Goal: Transaction & Acquisition: Purchase product/service

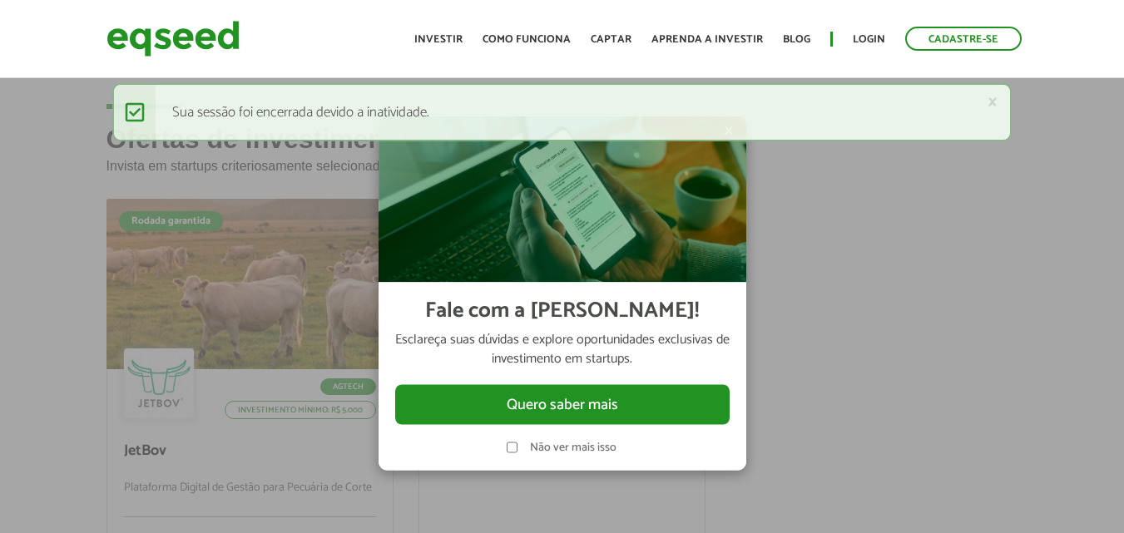
click at [796, 333] on div "× Fale com a [PERSON_NAME]! Esclareça suas dúvidas e explore oportunidades excl…" at bounding box center [562, 293] width 499 height 533
click at [996, 102] on link "×" at bounding box center [992, 101] width 10 height 17
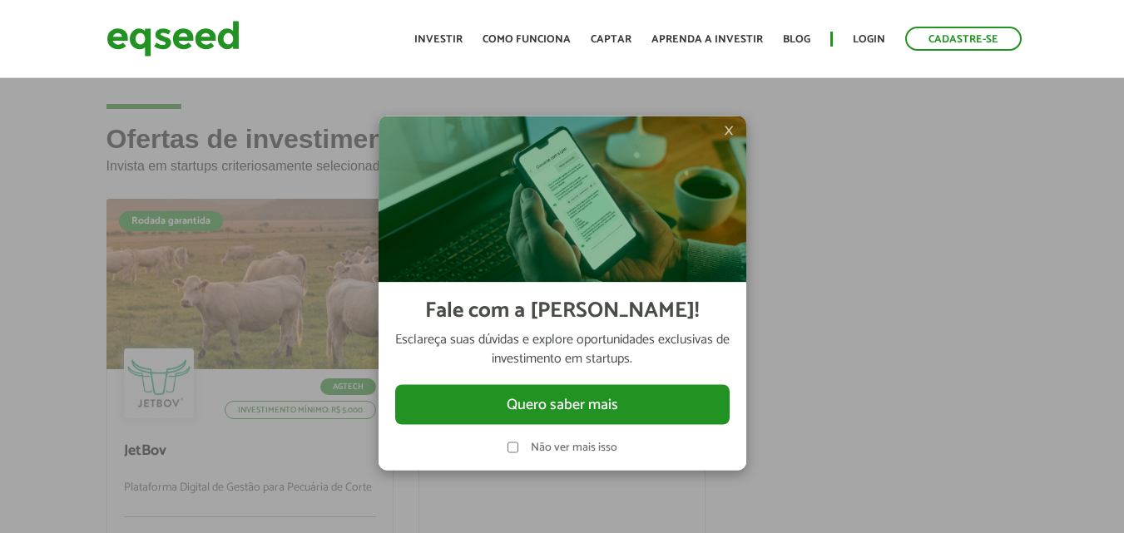
click at [720, 136] on img at bounding box center [563, 199] width 368 height 166
click at [727, 130] on span "×" at bounding box center [729, 130] width 10 height 20
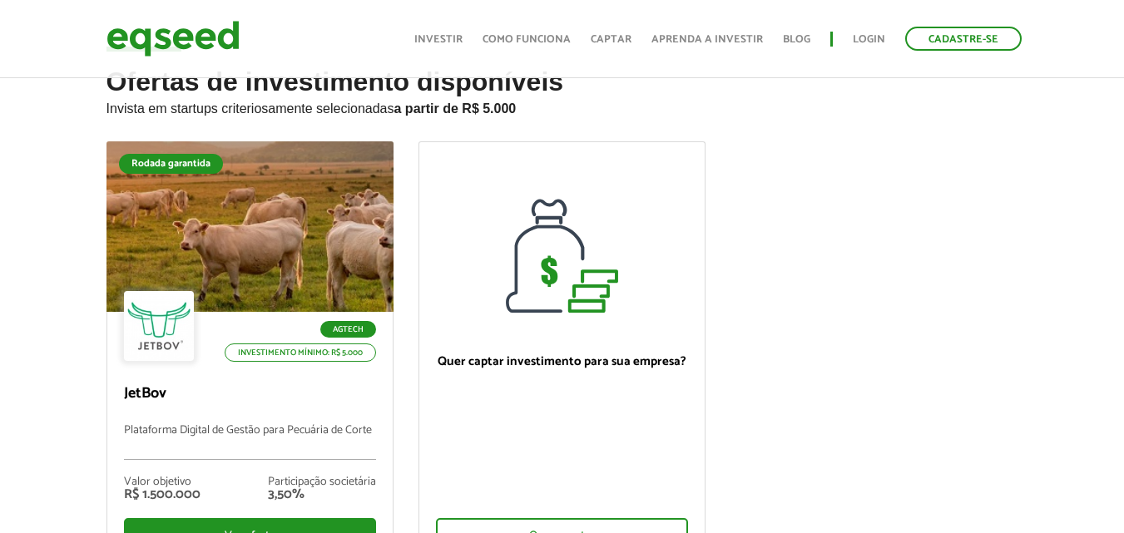
scroll to position [83, 0]
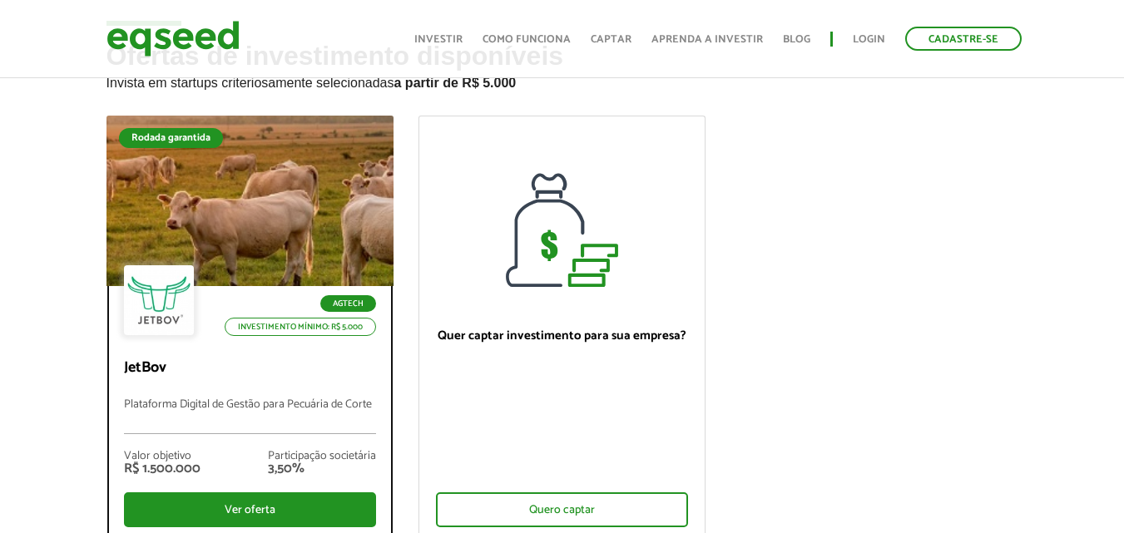
click at [283, 279] on div "Agtech Investimento mínimo: R$ 5.000" at bounding box center [250, 301] width 252 height 73
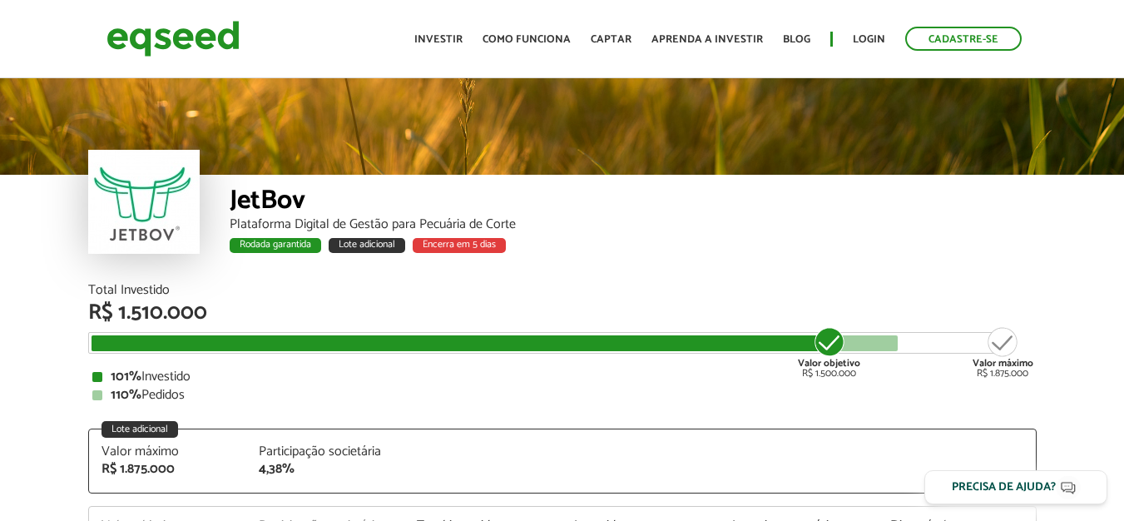
scroll to position [2039, 0]
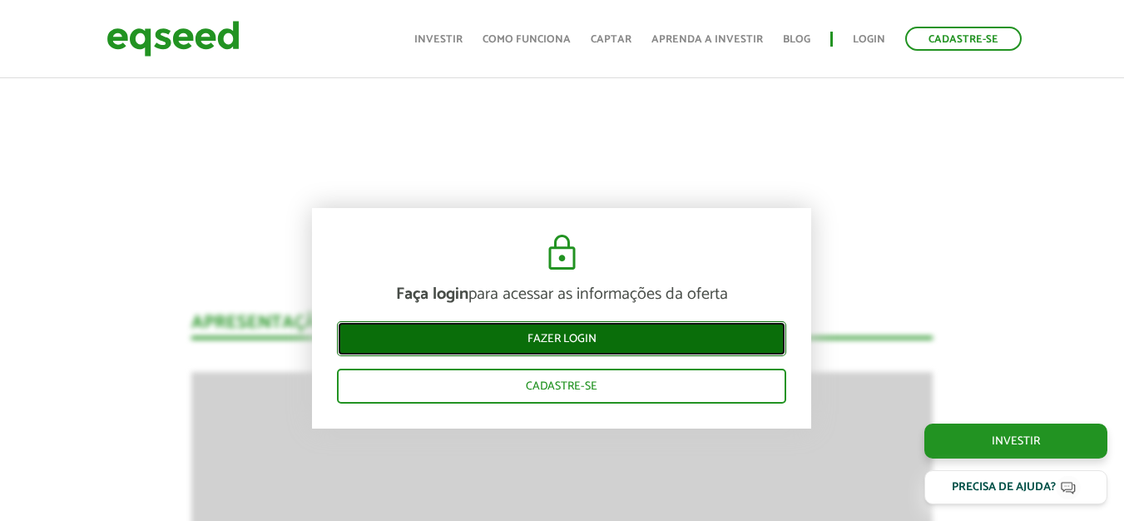
click at [627, 345] on link "Fazer login" at bounding box center [561, 338] width 449 height 35
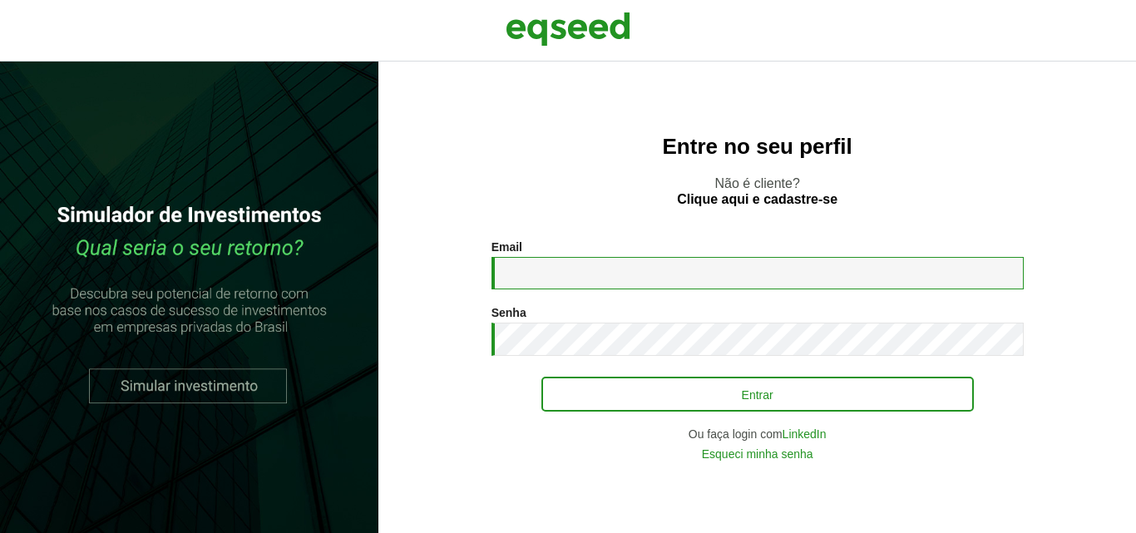
type input "**********"
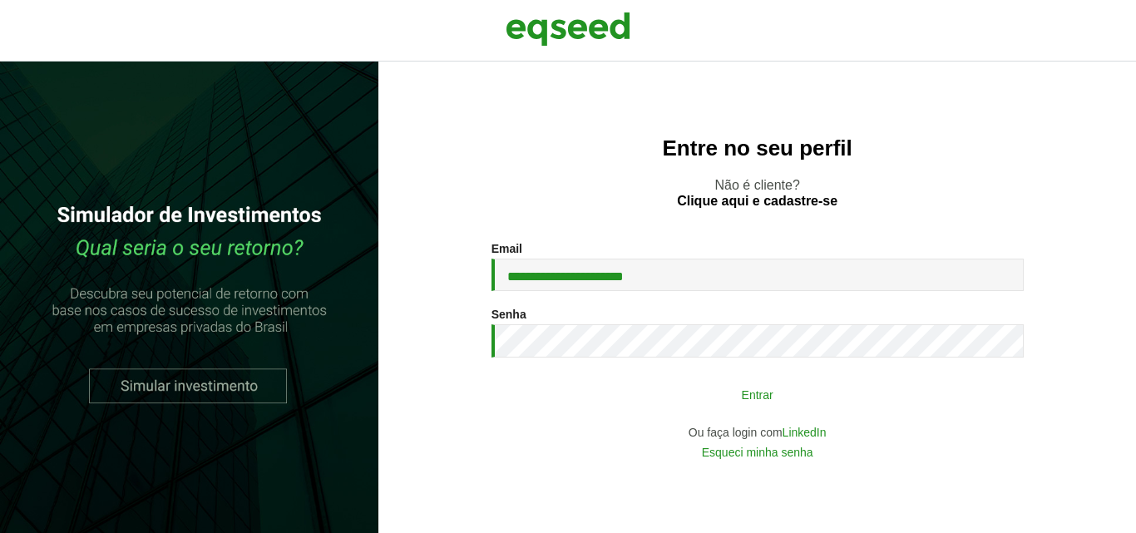
click at [802, 408] on button "Entrar" at bounding box center [758, 395] width 433 height 32
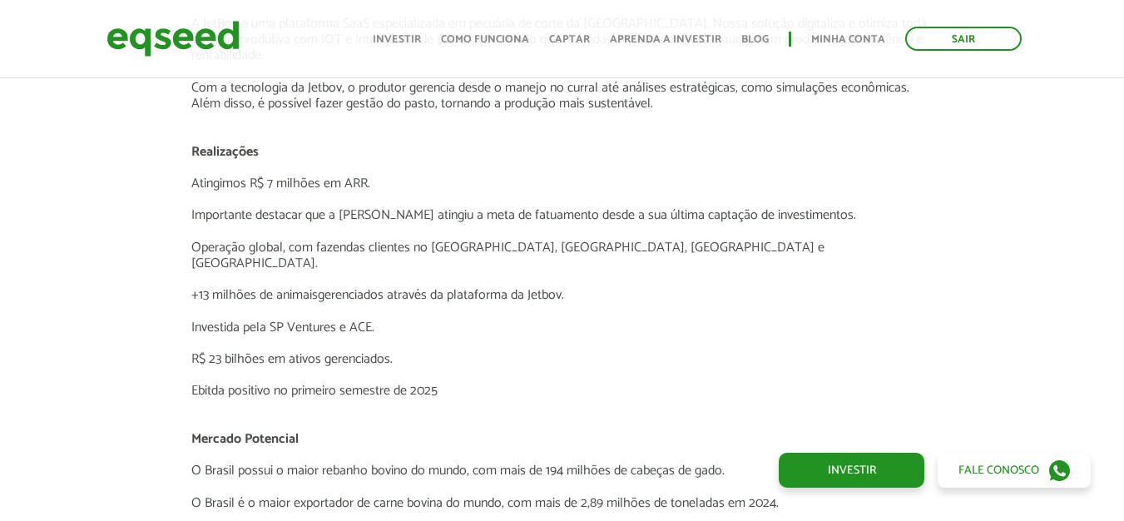
scroll to position [2950, 0]
drag, startPoint x: 230, startPoint y: 177, endPoint x: 388, endPoint y: 177, distance: 158.1
click at [388, 177] on div "Novidades Análise da Oferta 1 Lançamento ao vivo | JetBov Apresentação aos inve…" at bounding box center [562, 131] width 1149 height 3582
drag, startPoint x: 193, startPoint y: 213, endPoint x: 789, endPoint y: 186, distance: 596.3
click at [789, 186] on div "Novidades Análise da Oferta 1 Lançamento ao vivo | JetBov Apresentação aos inve…" at bounding box center [562, 131] width 766 height 3582
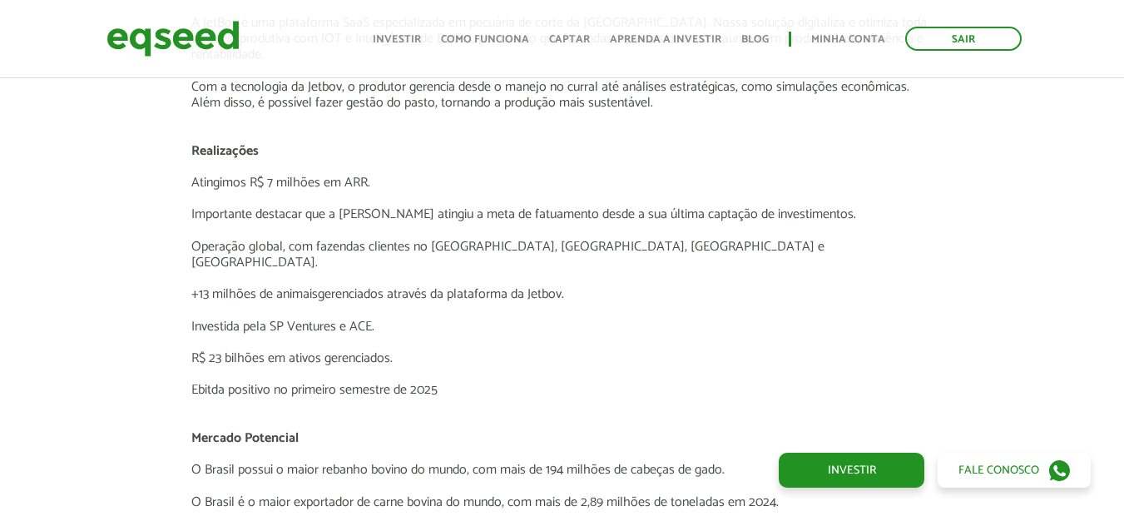
click at [71, 271] on div "Novidades Análise da Oferta 1 Lançamento ao vivo | JetBov Apresentação aos inve…" at bounding box center [562, 131] width 1149 height 3582
drag, startPoint x: 271, startPoint y: 309, endPoint x: 336, endPoint y: 309, distance: 64.9
click at [336, 319] on p "Investida pela SP Ventures e ACE." at bounding box center [561, 327] width 741 height 16
copy p "SP Ventures"
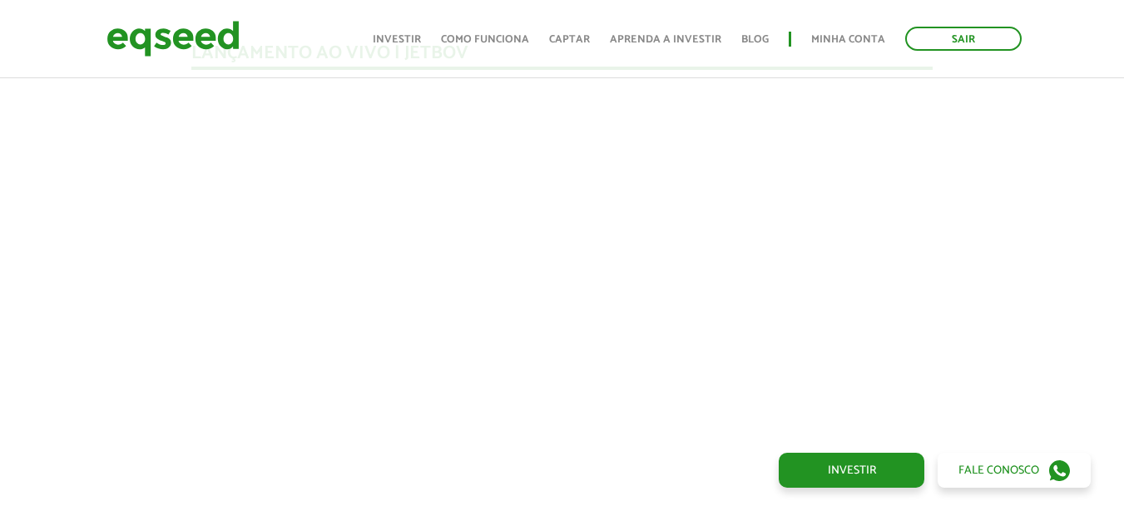
scroll to position [1452, 0]
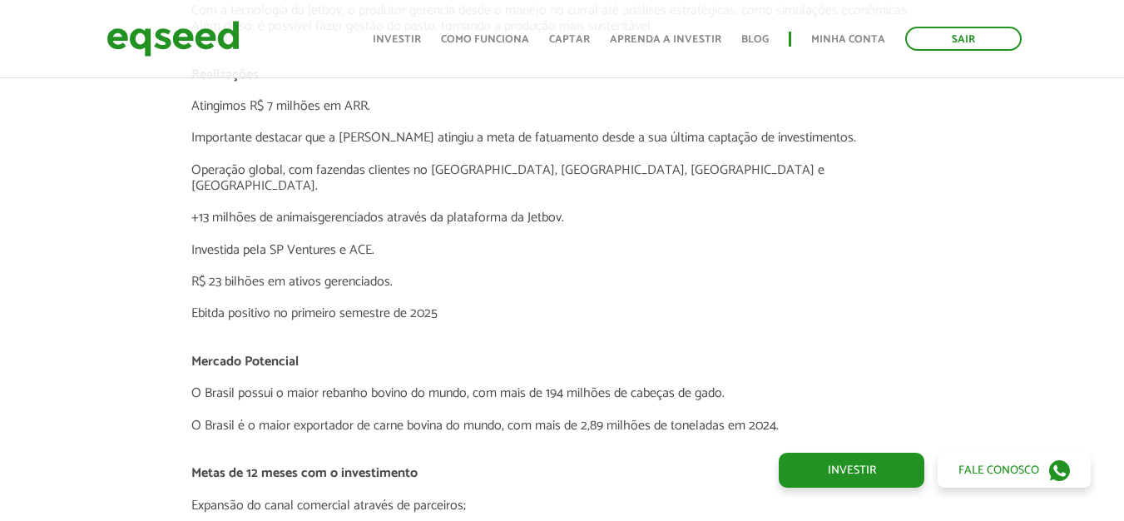
scroll to position [2867, 0]
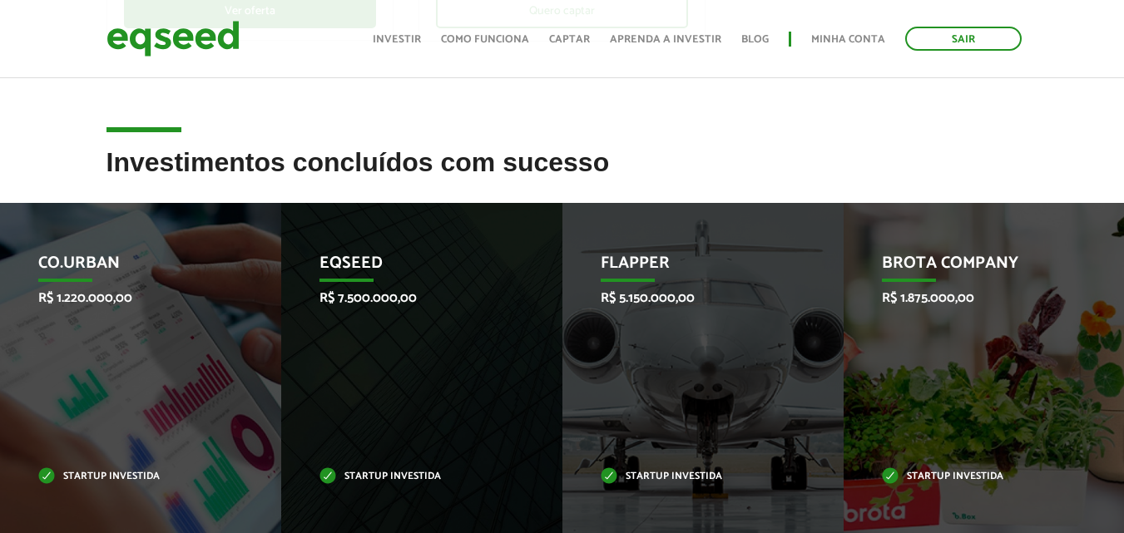
scroll to position [666, 0]
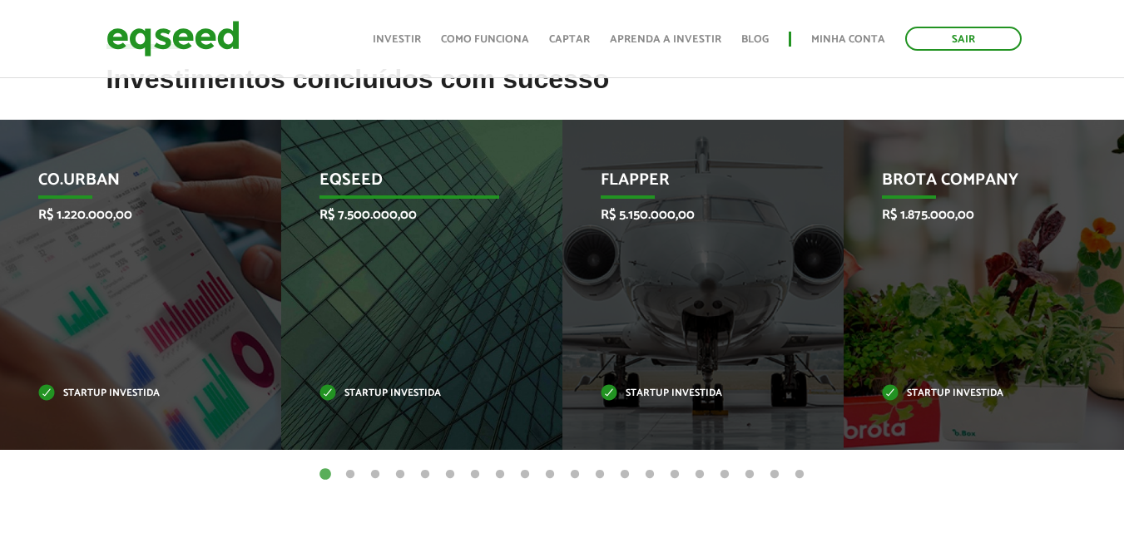
click at [427, 345] on div "EqSeed R$ 7.500.000,00 Startup investida" at bounding box center [409, 285] width 256 height 330
click at [354, 214] on p "R$ 7.500.000,00" at bounding box center [409, 215] width 180 height 16
click at [363, 161] on div "EqSeed R$ 7.500.000,00 Startup investida" at bounding box center [409, 285] width 256 height 330
click at [418, 398] on p "Startup investida" at bounding box center [409, 393] width 180 height 9
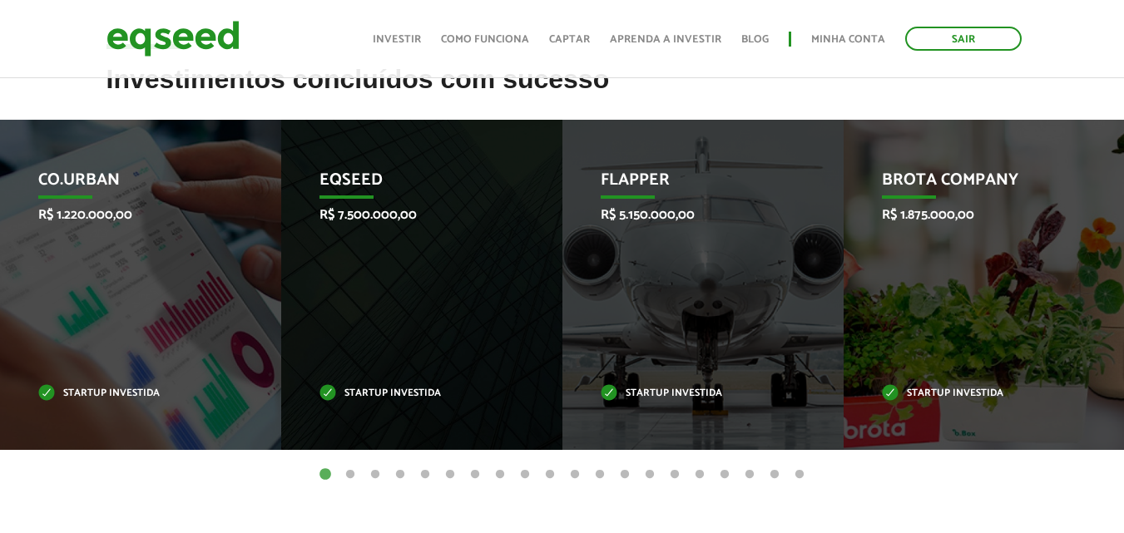
click at [348, 475] on button "2" at bounding box center [350, 475] width 17 height 17
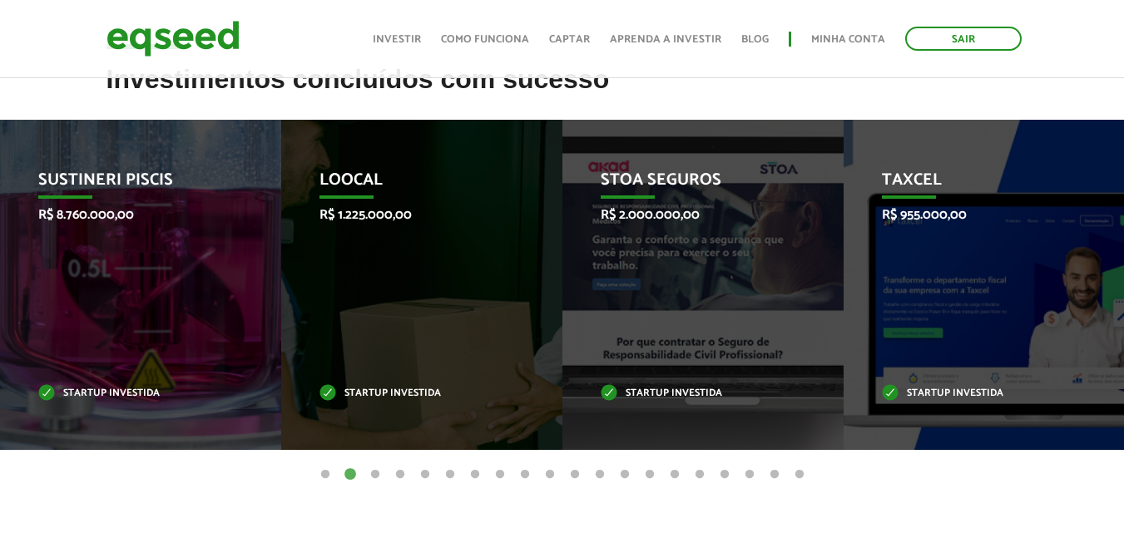
click at [379, 474] on button "3" at bounding box center [375, 475] width 17 height 17
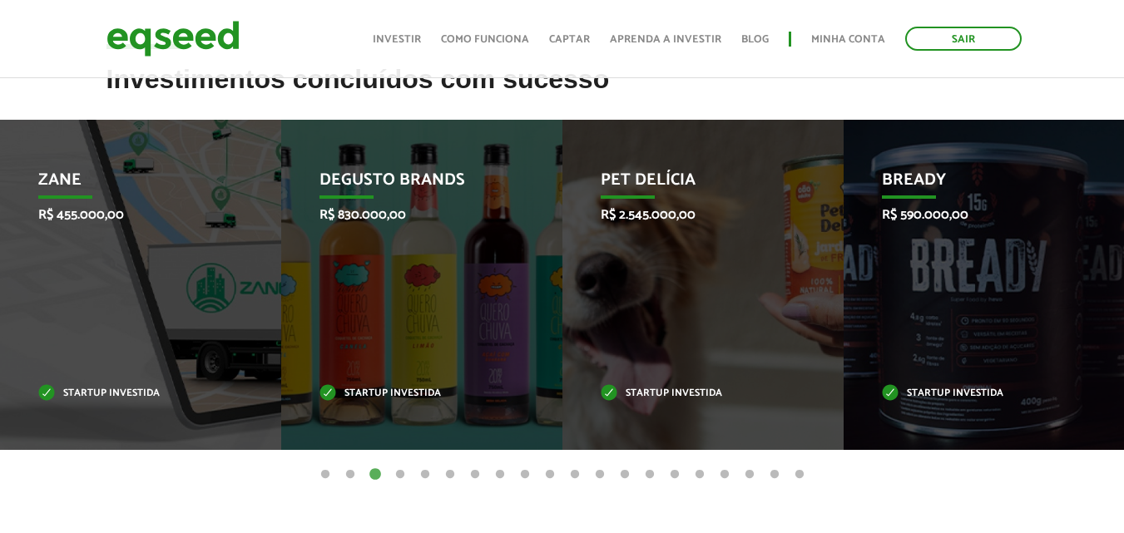
click at [397, 473] on button "4" at bounding box center [400, 475] width 17 height 17
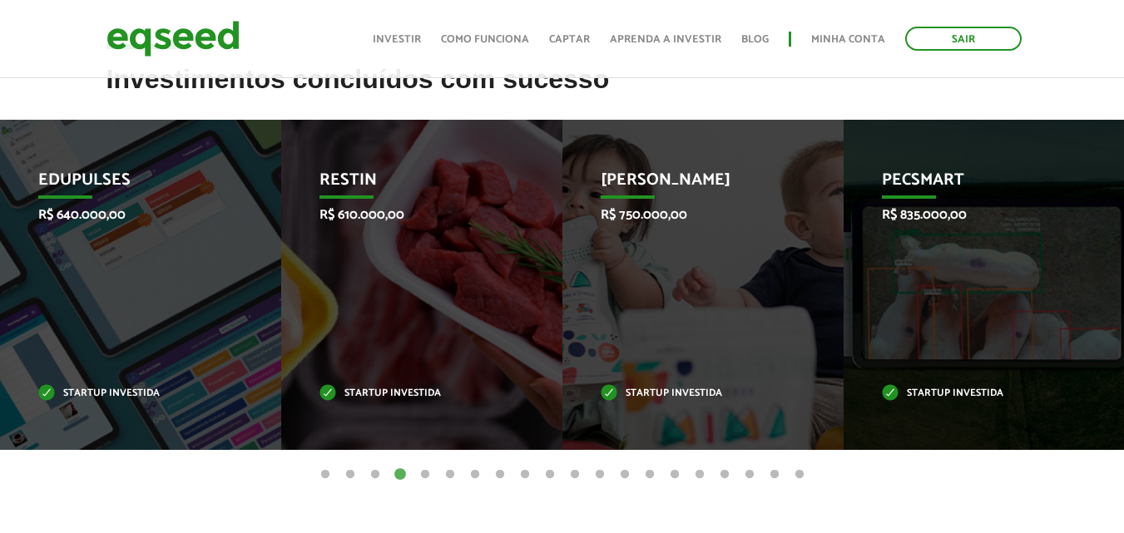
click at [425, 473] on button "5" at bounding box center [425, 475] width 17 height 17
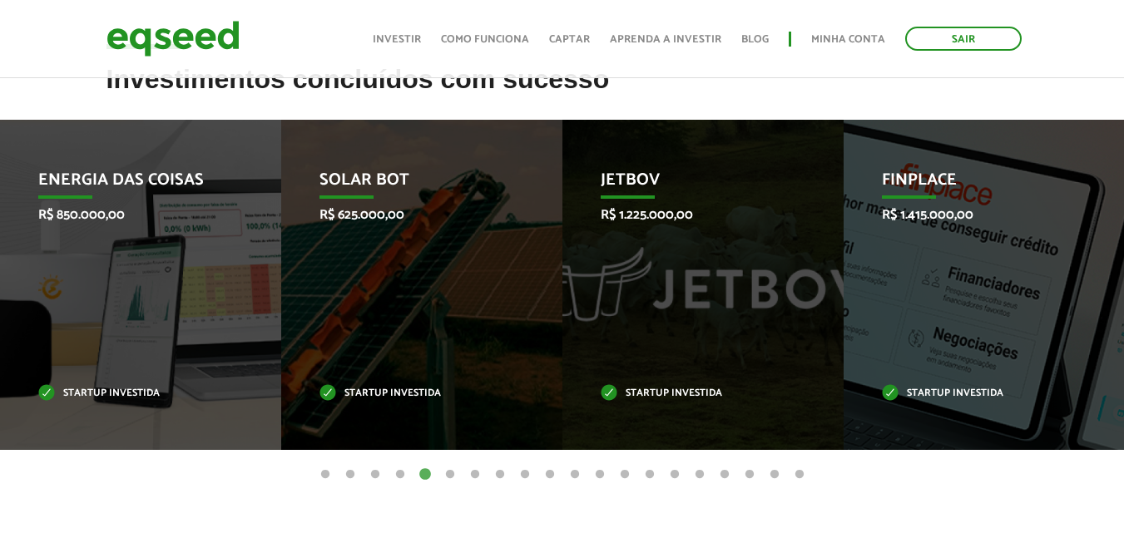
click at [452, 468] on button "6" at bounding box center [450, 475] width 17 height 17
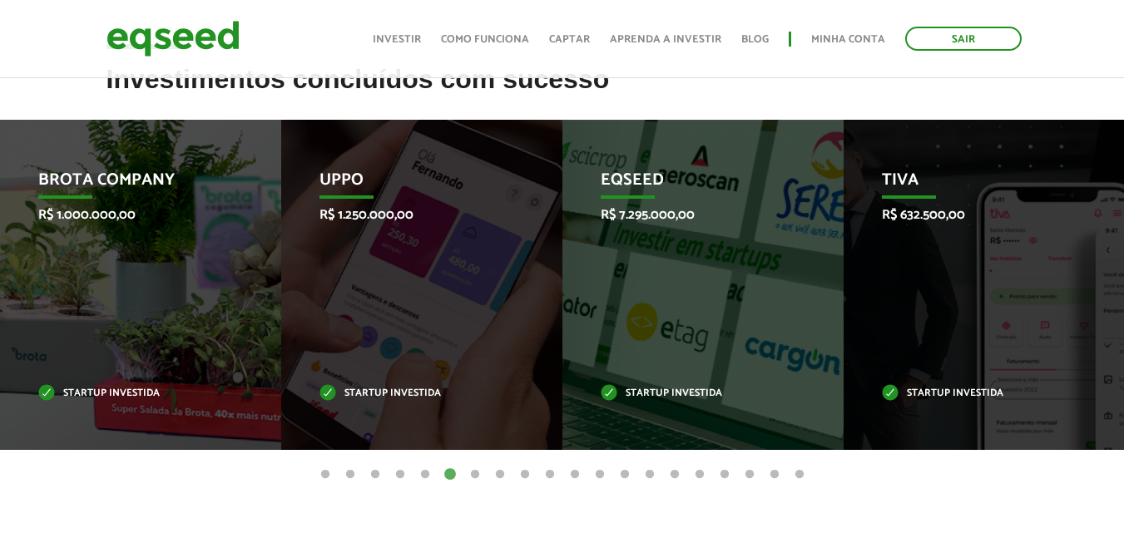
click at [476, 473] on button "7" at bounding box center [475, 475] width 17 height 17
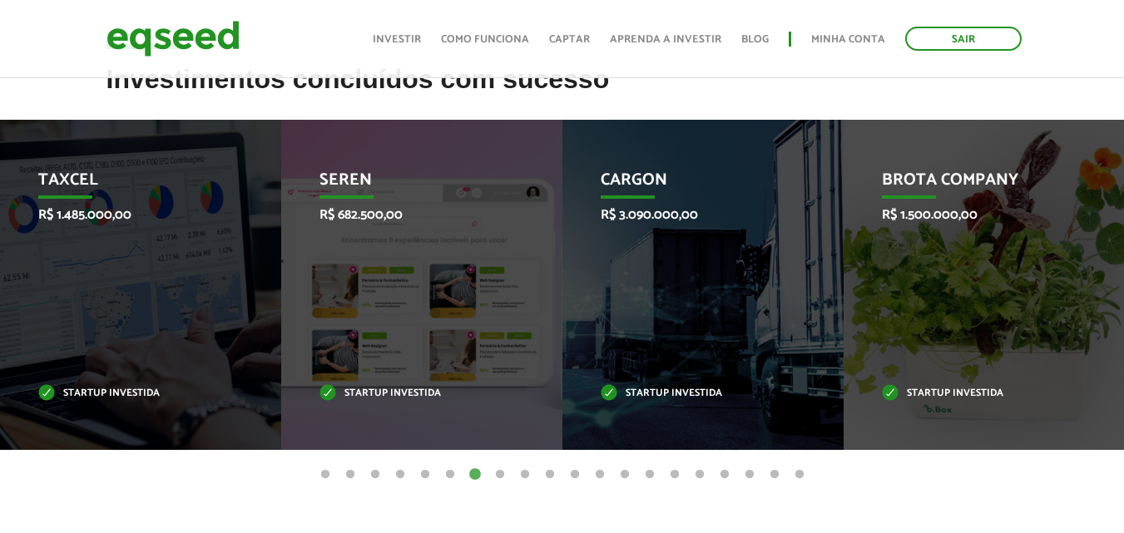
click at [497, 474] on button "8" at bounding box center [500, 475] width 17 height 17
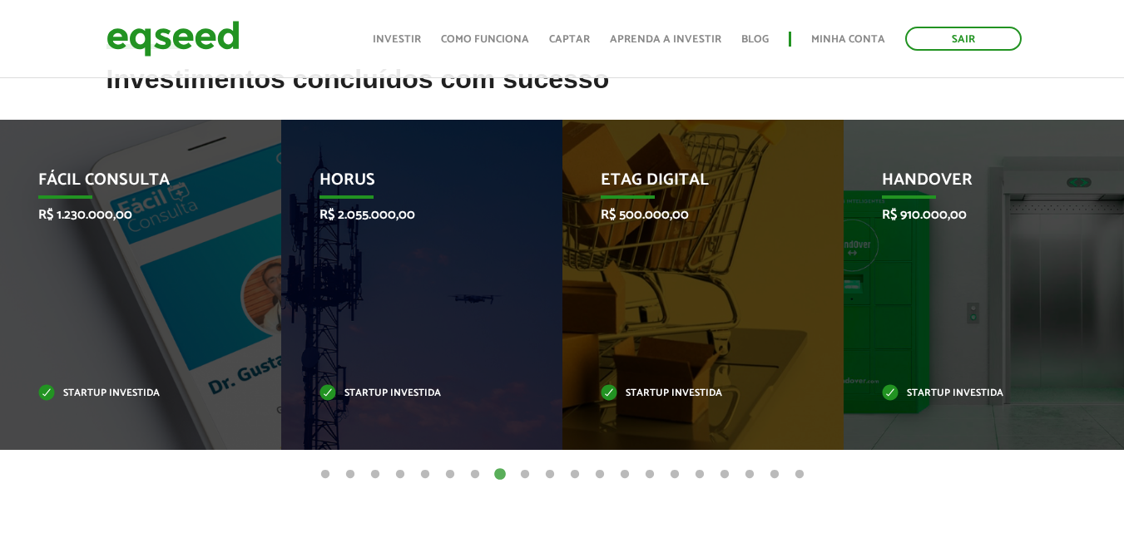
click at [532, 473] on button "9" at bounding box center [525, 475] width 17 height 17
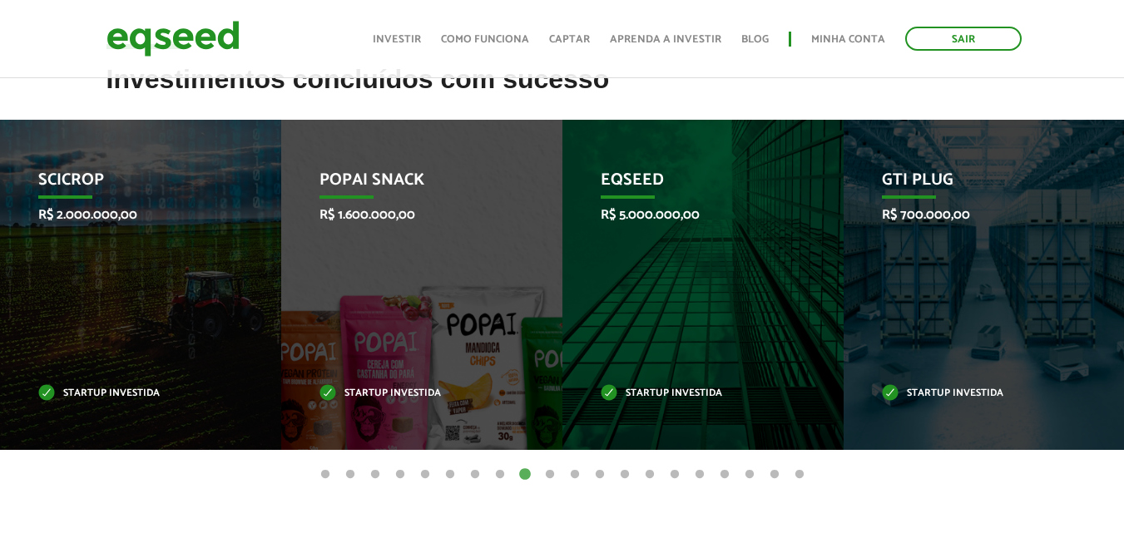
click at [552, 471] on button "10" at bounding box center [550, 475] width 17 height 17
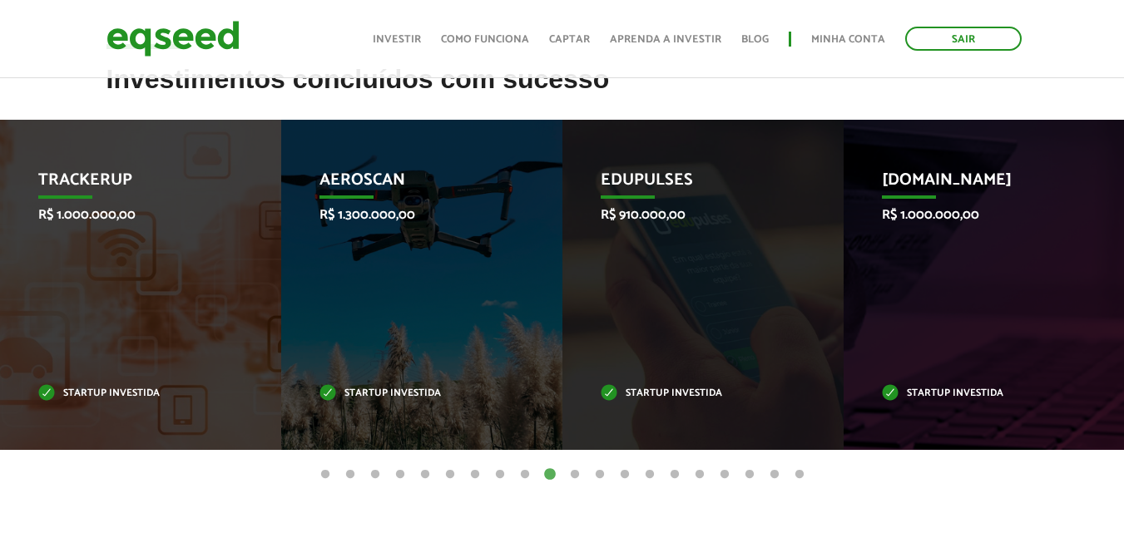
click at [573, 474] on button "11" at bounding box center [575, 475] width 17 height 17
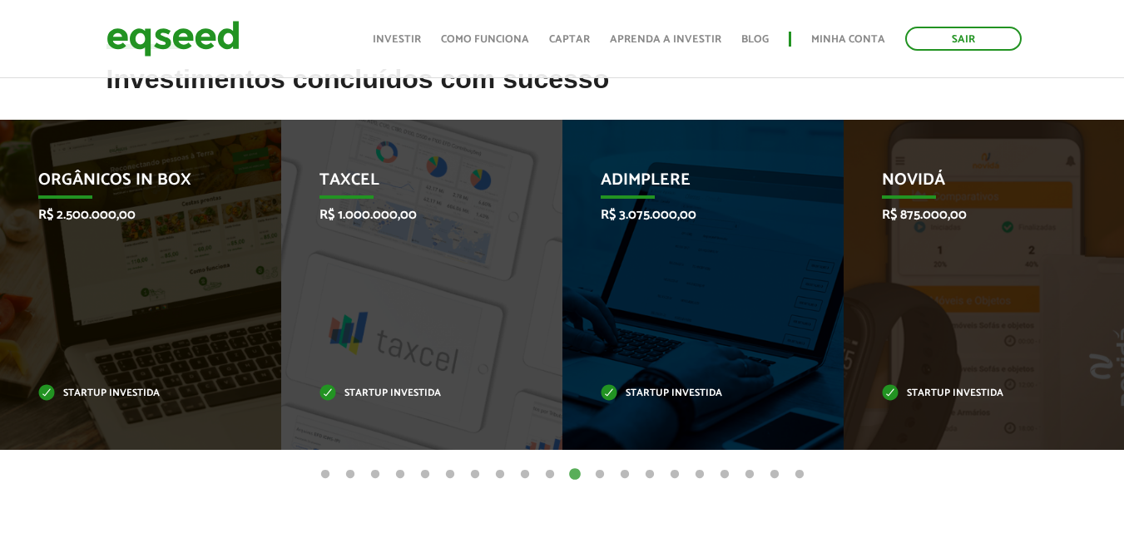
click at [598, 470] on button "12" at bounding box center [599, 475] width 17 height 17
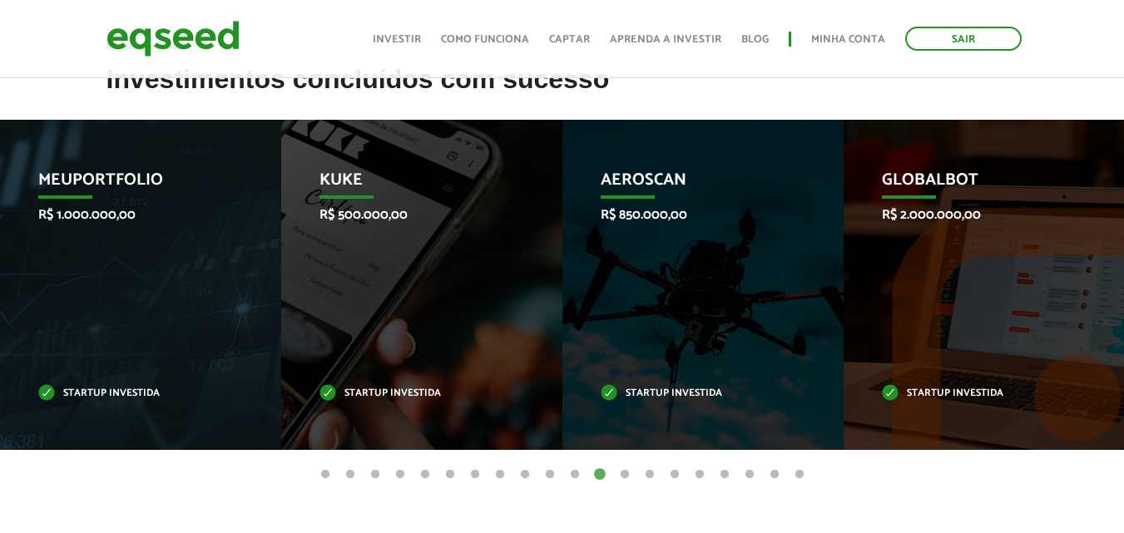
click at [621, 475] on button "13" at bounding box center [624, 475] width 17 height 17
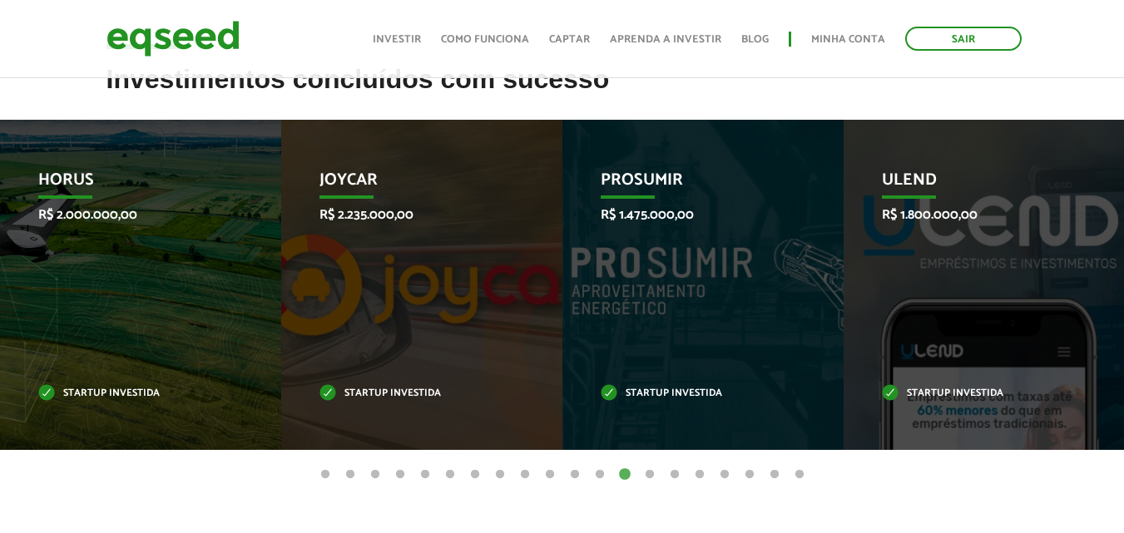
click at [644, 473] on button "14" at bounding box center [649, 475] width 17 height 17
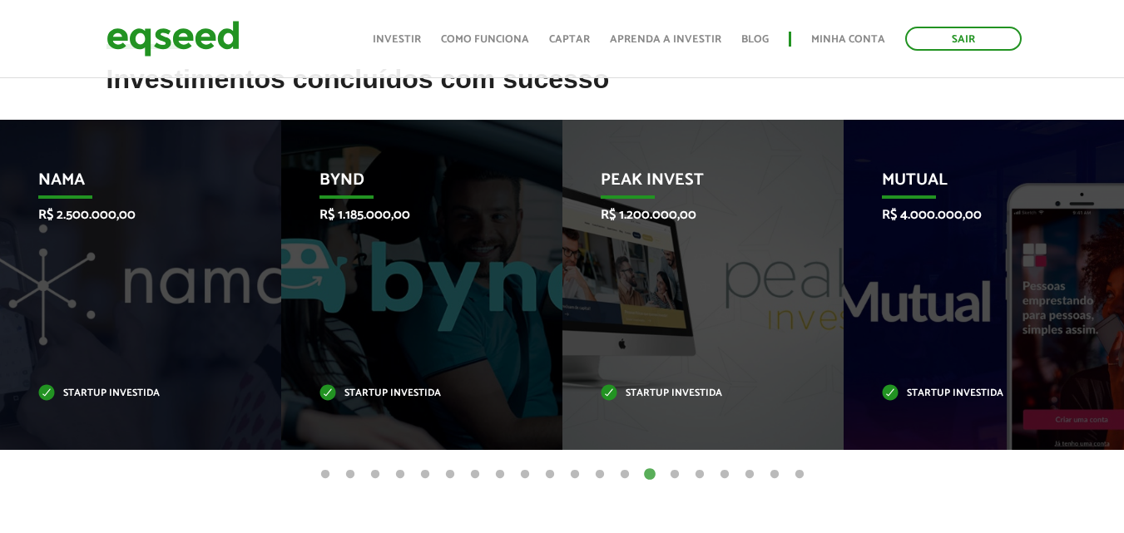
click at [671, 473] on button "15" at bounding box center [674, 475] width 17 height 17
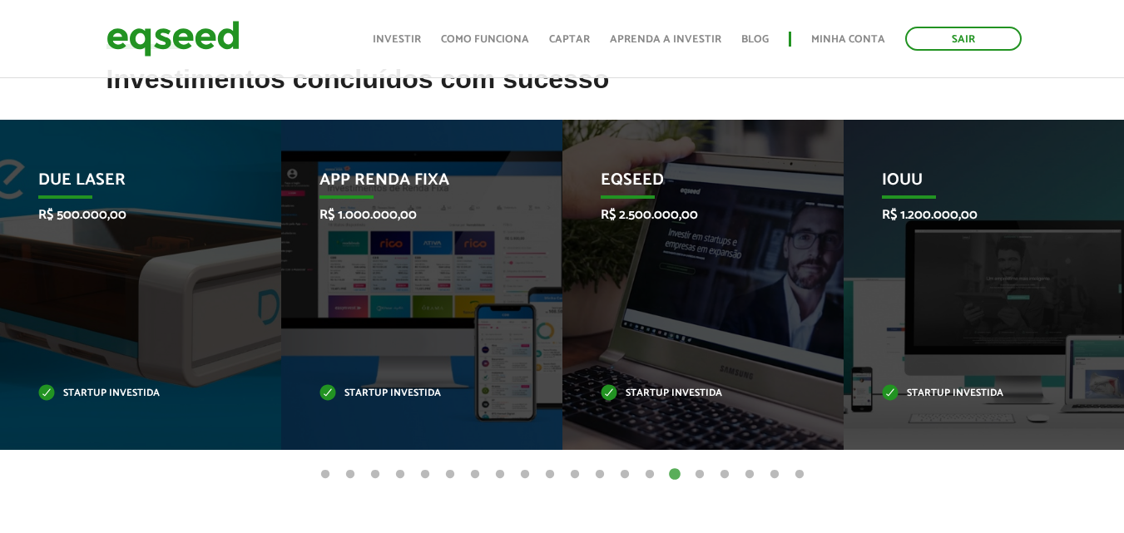
click at [701, 475] on button "16" at bounding box center [699, 475] width 17 height 17
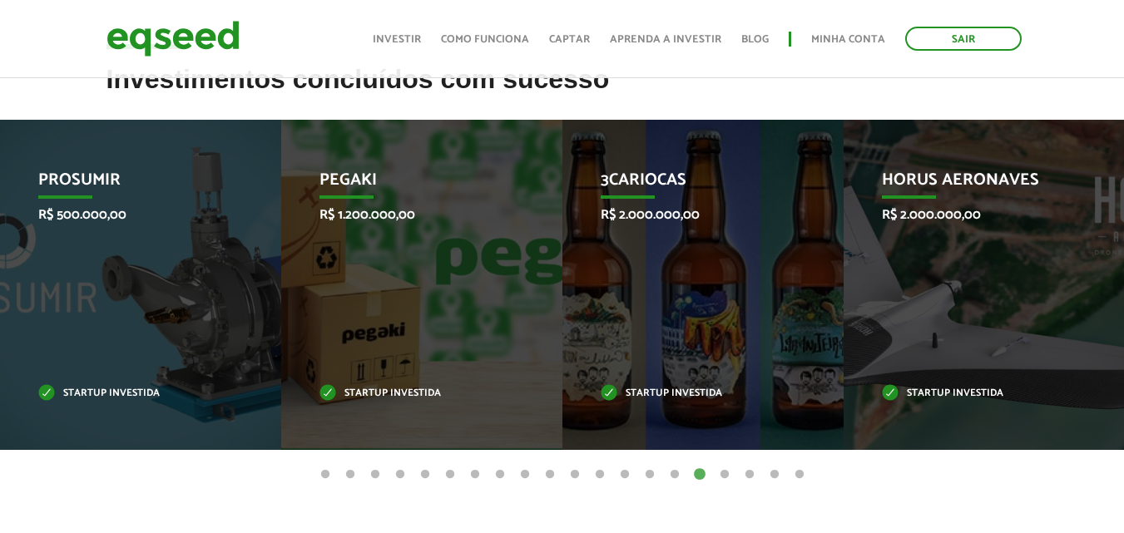
click at [723, 477] on button "17" at bounding box center [724, 475] width 17 height 17
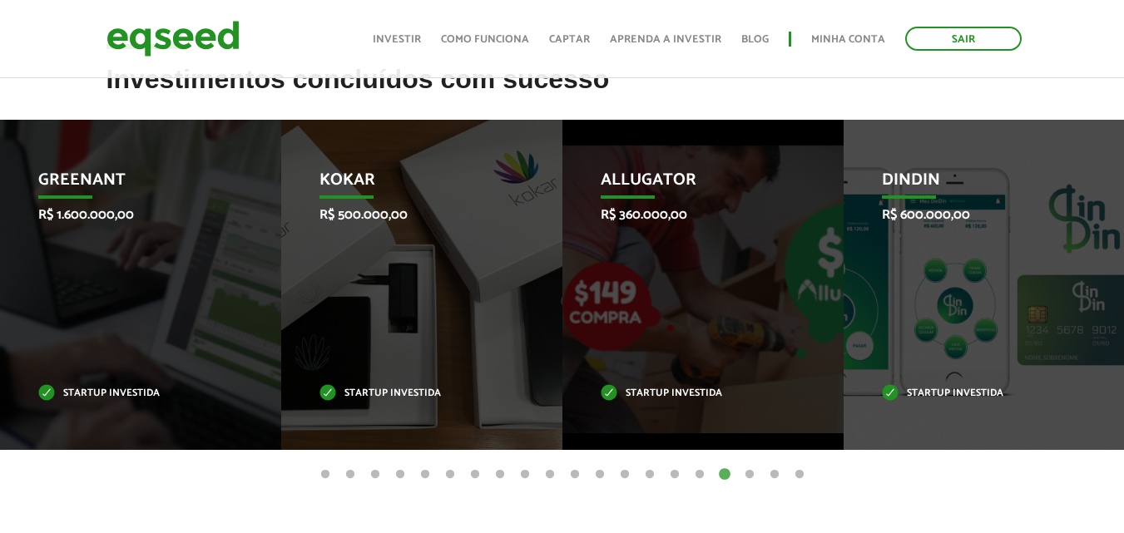
click at [750, 477] on button "18" at bounding box center [749, 475] width 17 height 17
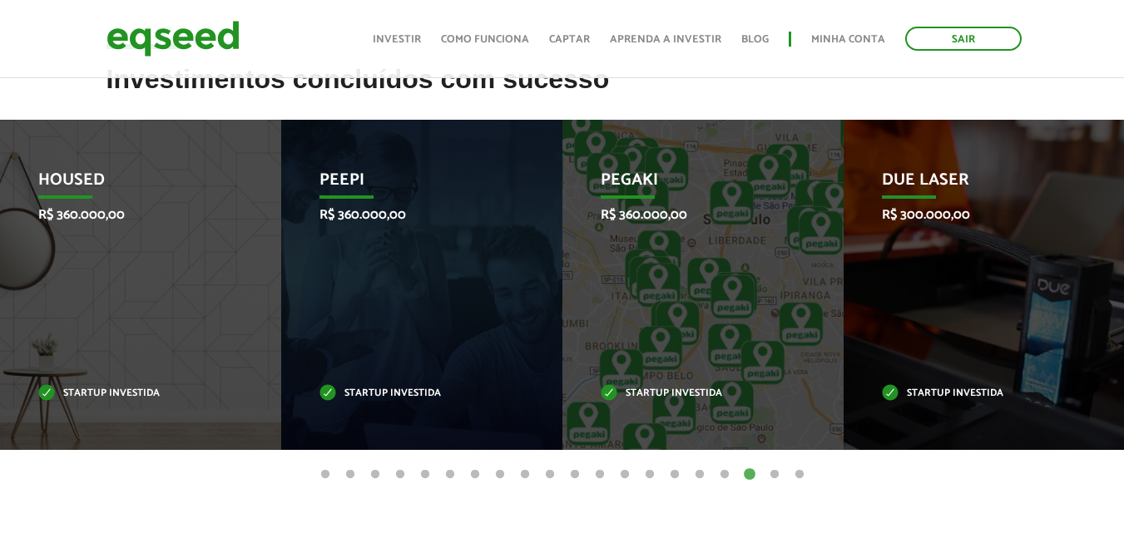
click at [769, 477] on button "19" at bounding box center [774, 475] width 17 height 17
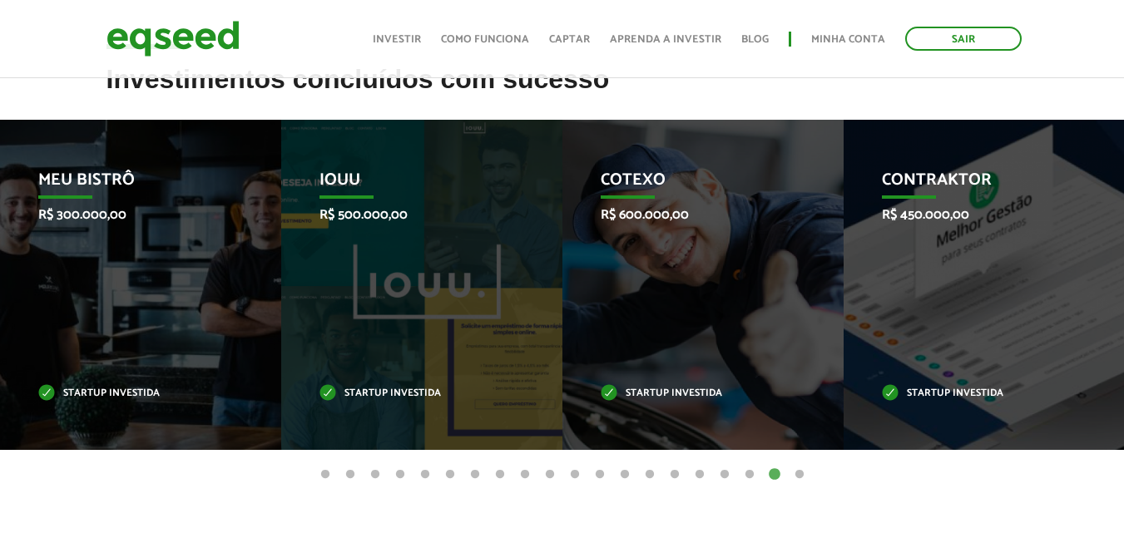
click at [794, 475] on button "20" at bounding box center [799, 475] width 17 height 17
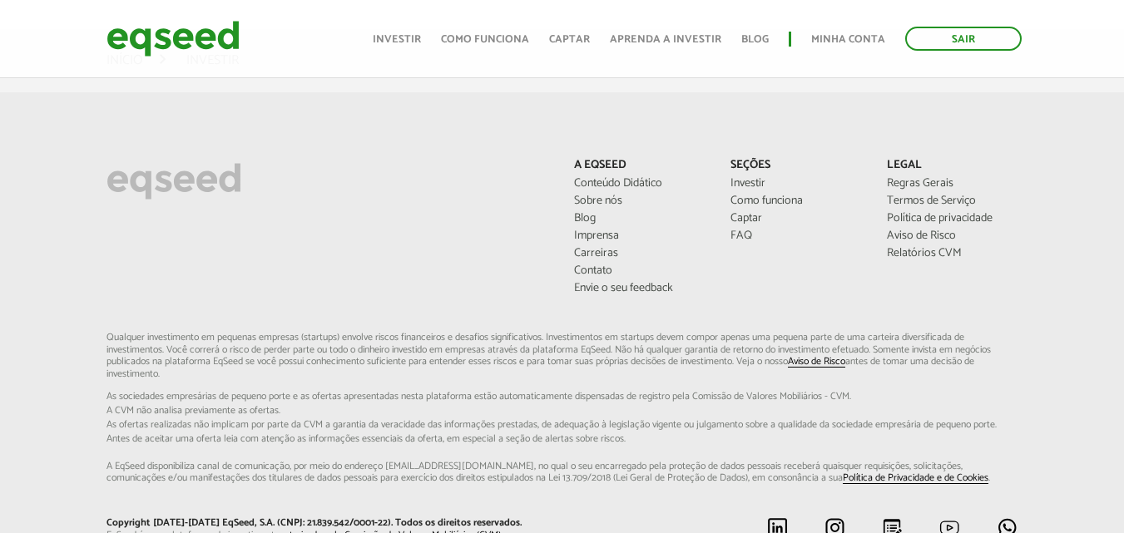
scroll to position [1248, 0]
